Goal: Navigation & Orientation: Find specific page/section

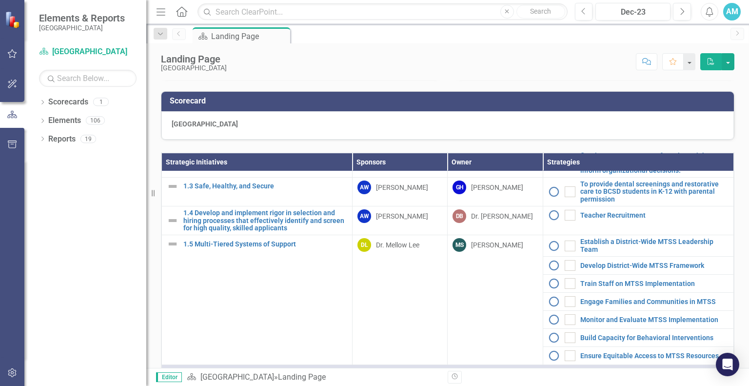
scroll to position [179, 0]
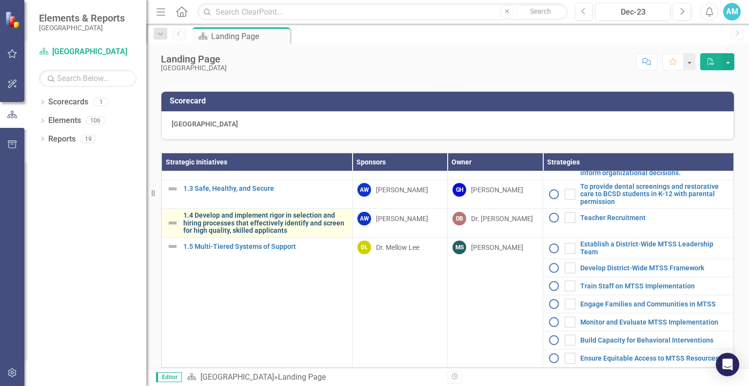
click at [243, 233] on link "1.4 Develop and implement rigor in selection and hiring processes that effectiv…" at bounding box center [265, 223] width 164 height 22
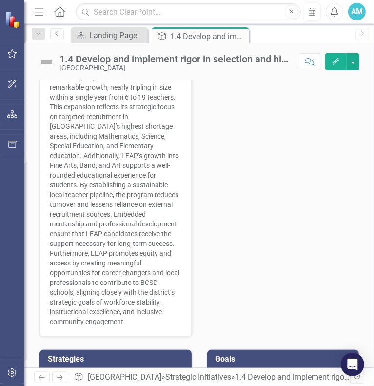
scroll to position [481, 0]
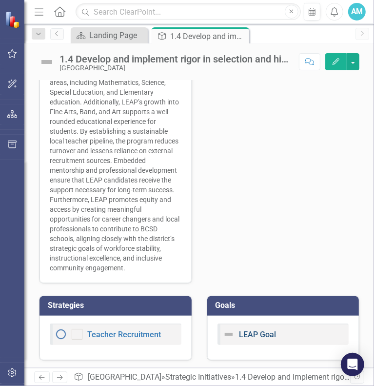
click at [255, 334] on link "LEAP Goal" at bounding box center [258, 334] width 37 height 9
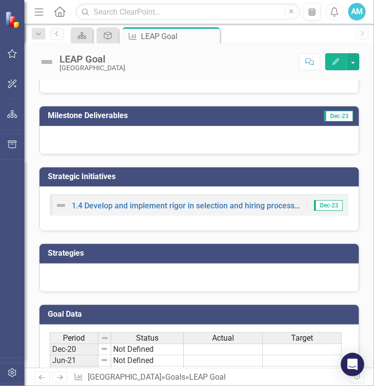
scroll to position [102, 0]
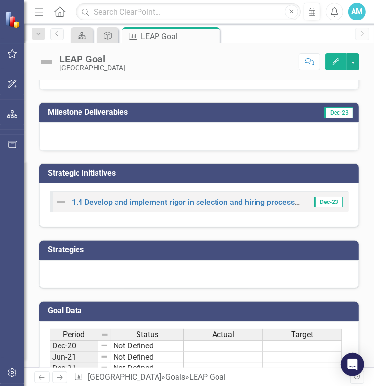
click at [156, 205] on div "1.4 Develop and implement rigor in selection and hiring processes that effectiv…" at bounding box center [178, 202] width 247 height 12
click at [197, 200] on link "1.4 Develop and implement rigor in selection and hiring processes that effectiv…" at bounding box center [309, 202] width 474 height 9
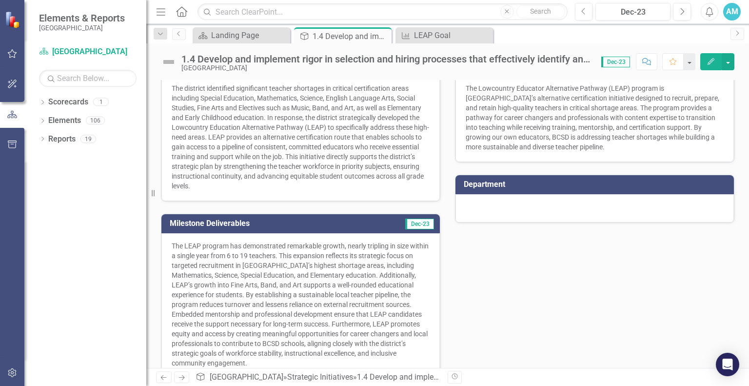
scroll to position [155, 0]
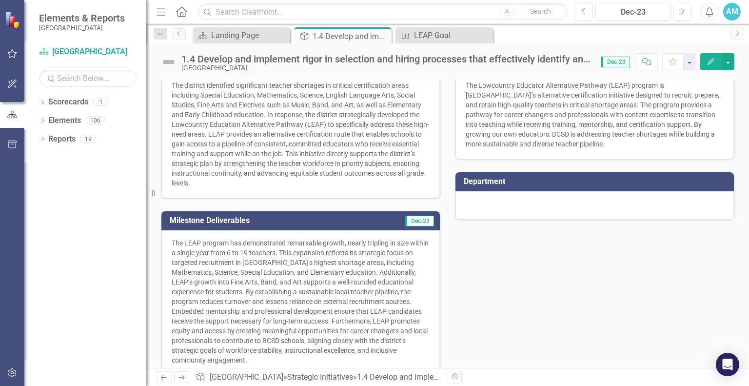
click at [181, 14] on icon "Home" at bounding box center [181, 11] width 13 height 10
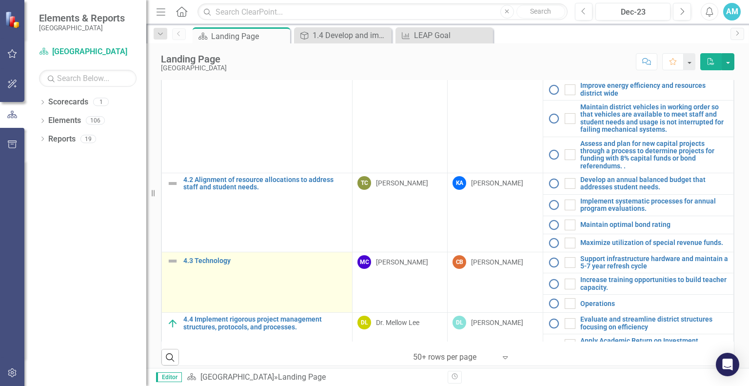
scroll to position [389, 0]
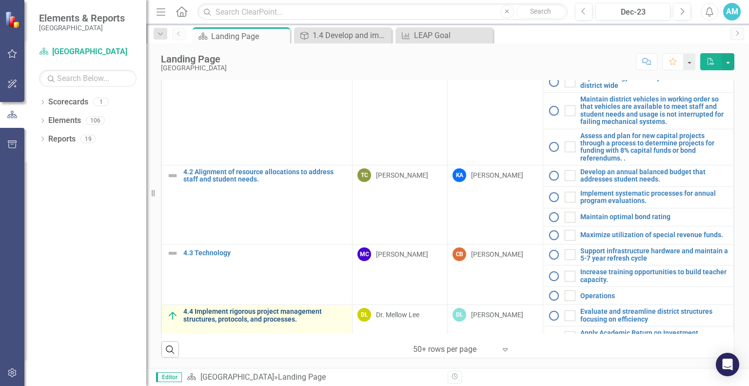
click at [240, 308] on link "4.4 Implement rigorous project management structures, protocols, and processes." at bounding box center [265, 315] width 164 height 15
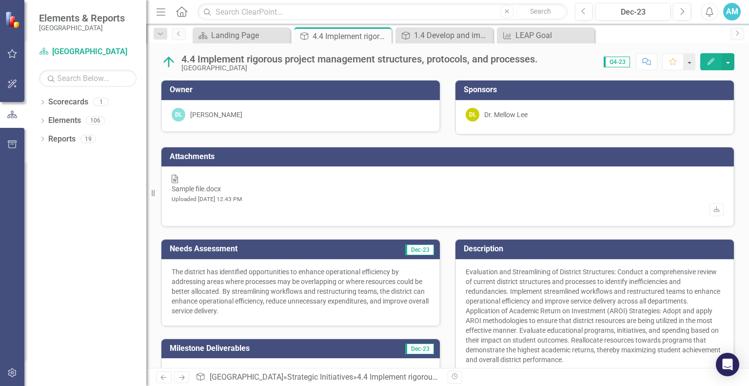
scroll to position [201, 0]
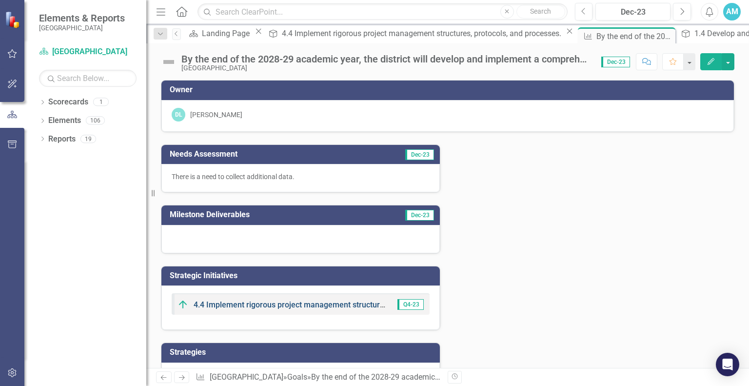
click at [320, 302] on link "4.4 Implement rigorous project management structures, protocols, and processes." at bounding box center [338, 304] width 288 height 9
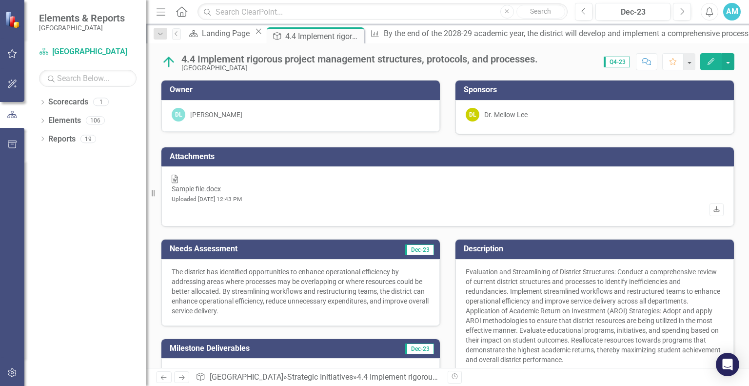
click at [714, 206] on icon at bounding box center [717, 209] width 6 height 6
click at [74, 54] on link "Scorecard [GEOGRAPHIC_DATA]" at bounding box center [88, 51] width 98 height 11
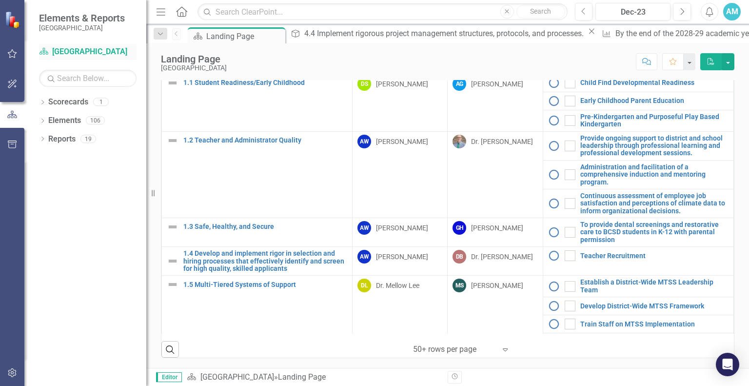
scroll to position [26, 0]
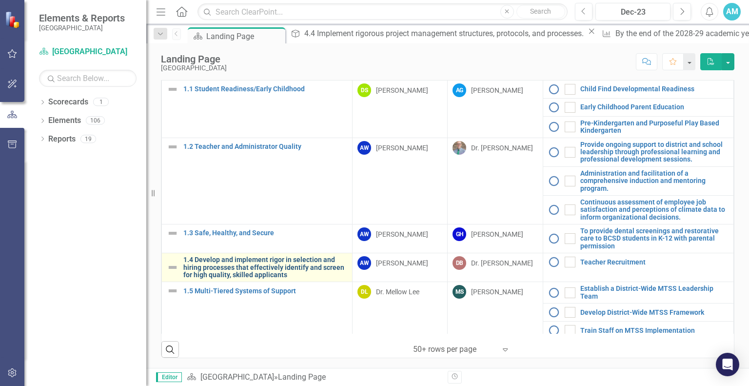
click at [234, 267] on link "1.4 Develop and implement rigor in selection and hiring processes that effectiv…" at bounding box center [265, 267] width 164 height 22
